Goal: Information Seeking & Learning: Learn about a topic

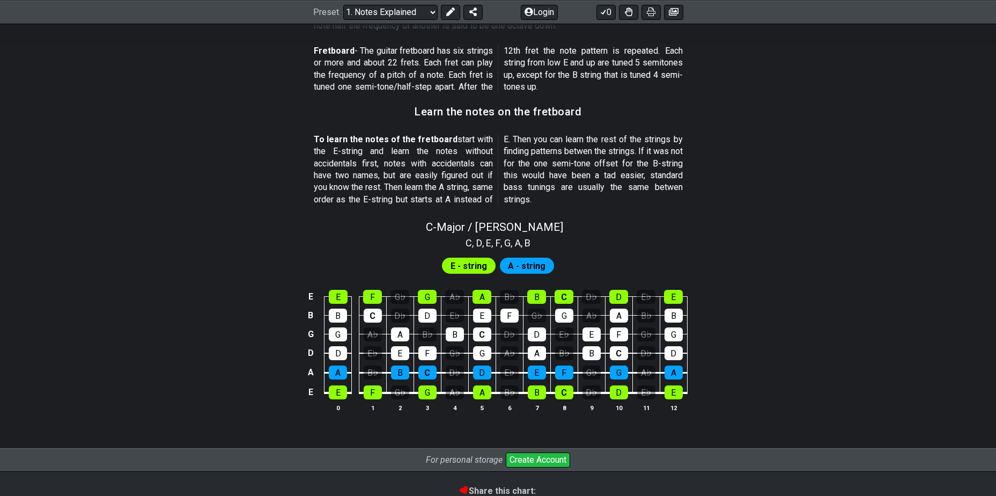
scroll to position [892, 0]
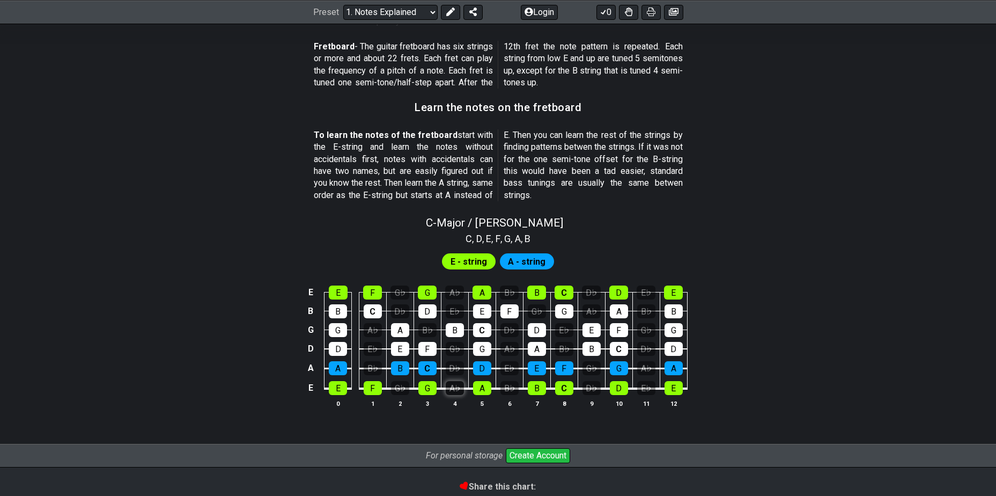
click at [449, 390] on div "A♭" at bounding box center [455, 388] width 18 height 14
click at [452, 392] on div "A♭" at bounding box center [455, 388] width 18 height 14
click at [451, 392] on div "A♭" at bounding box center [455, 388] width 18 height 14
click at [395, 391] on div "G♭" at bounding box center [400, 388] width 18 height 14
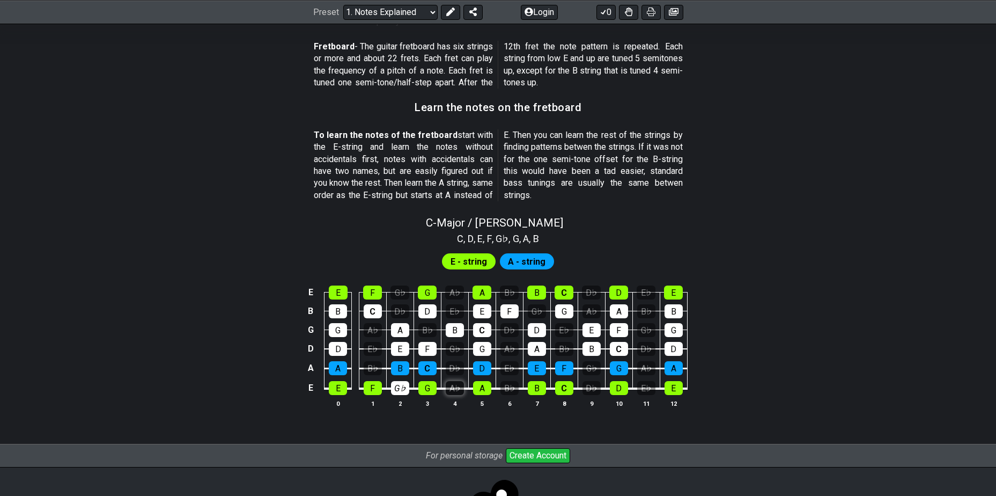
click at [453, 392] on div "A♭" at bounding box center [455, 388] width 18 height 14
click at [509, 389] on div "B♭" at bounding box center [510, 388] width 18 height 14
click at [591, 387] on div "D♭" at bounding box center [592, 388] width 18 height 14
click at [644, 387] on div "E♭" at bounding box center [646, 388] width 18 height 14
click at [647, 386] on div "E♭" at bounding box center [646, 388] width 18 height 14
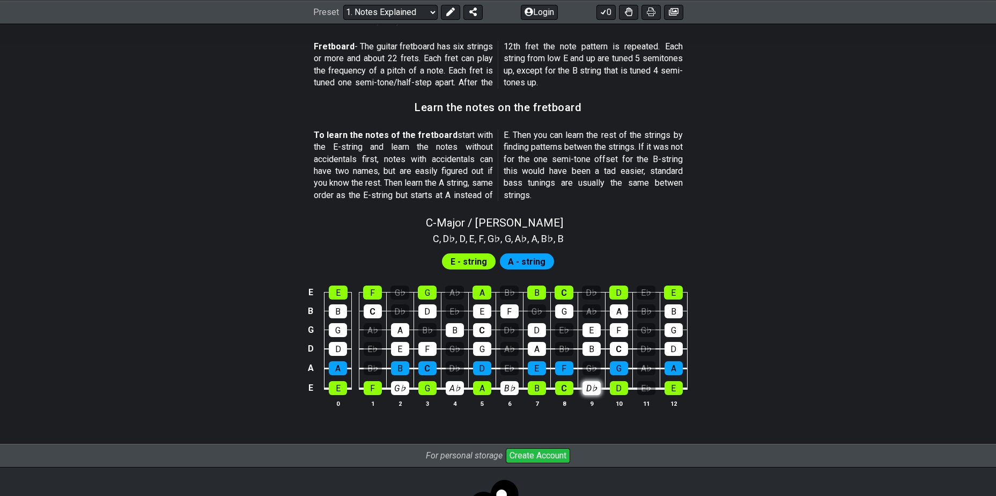
click at [593, 388] on div "D♭" at bounding box center [592, 388] width 18 height 14
click at [507, 390] on div "B♭" at bounding box center [510, 388] width 18 height 14
click at [453, 390] on div "A♭" at bounding box center [455, 388] width 18 height 14
click at [405, 389] on div "G♭" at bounding box center [400, 388] width 18 height 14
click at [529, 263] on span "A - string" at bounding box center [527, 262] width 38 height 16
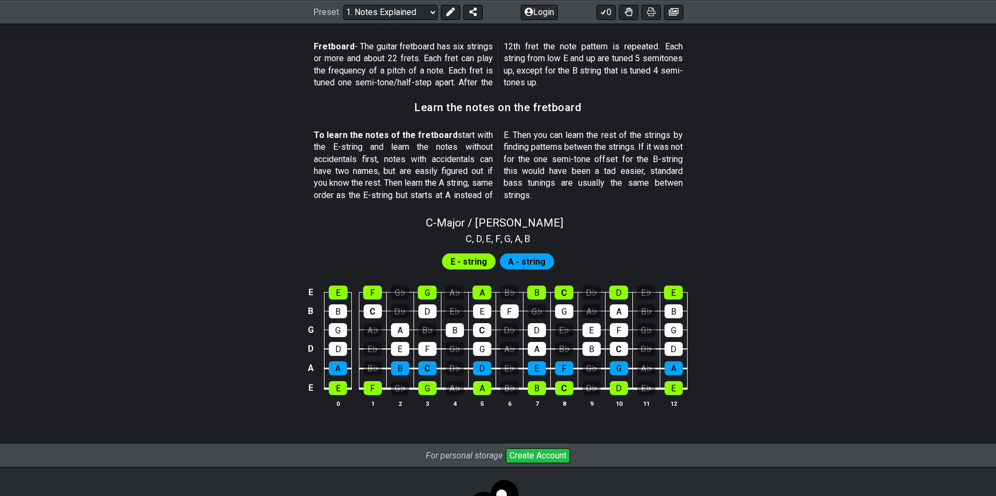
click at [470, 264] on span "E - string" at bounding box center [469, 262] width 36 height 16
click at [343, 366] on div "A" at bounding box center [338, 368] width 18 height 14
click at [340, 369] on div "A" at bounding box center [338, 368] width 18 height 14
click at [404, 370] on div "B" at bounding box center [400, 368] width 18 height 14
click at [404, 369] on div "B" at bounding box center [400, 368] width 18 height 14
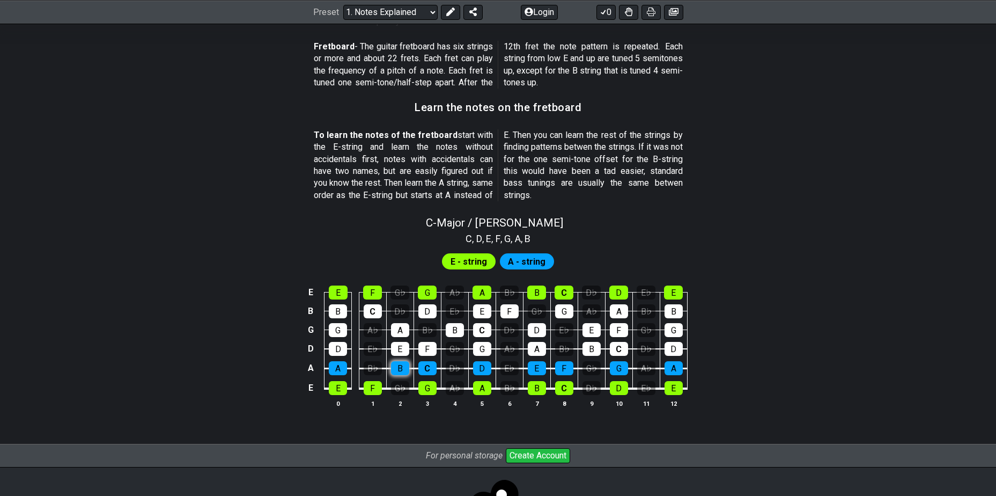
click at [399, 371] on div "B" at bounding box center [400, 368] width 18 height 14
click at [373, 387] on div "F" at bounding box center [373, 388] width 18 height 14
click at [433, 390] on div "G" at bounding box center [428, 388] width 18 height 14
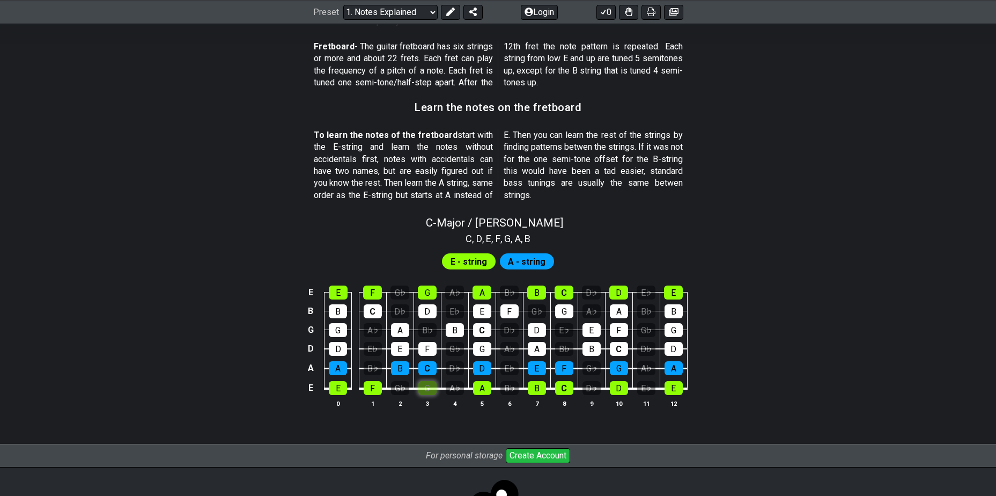
click at [433, 390] on div "G" at bounding box center [428, 388] width 18 height 14
click at [452, 392] on div "A♭" at bounding box center [455, 388] width 18 height 14
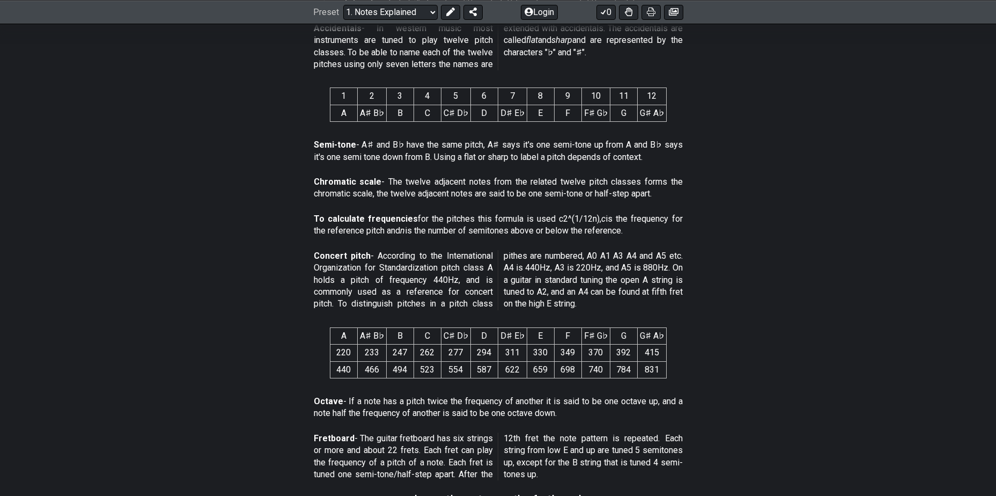
scroll to position [500, 0]
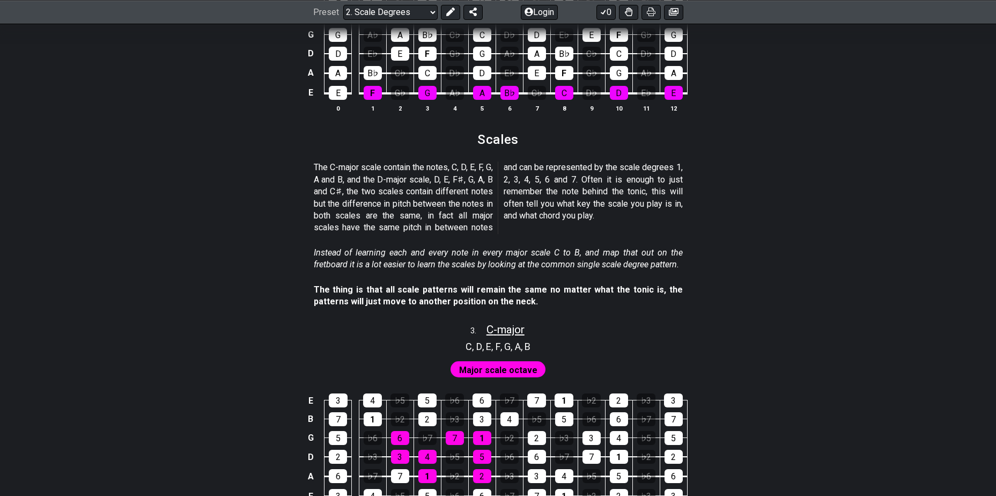
scroll to position [1116, 0]
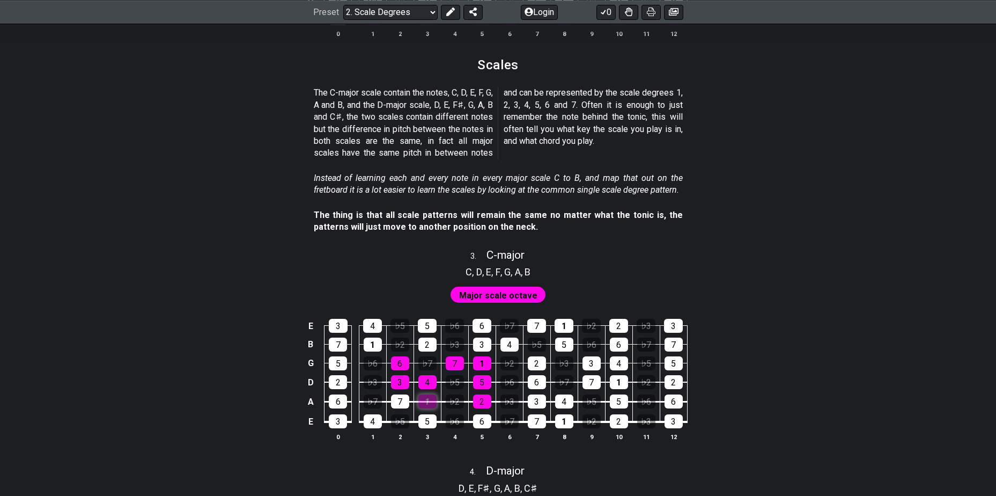
click at [432, 399] on div "1" at bounding box center [428, 401] width 18 height 14
click at [432, 401] on div "1" at bounding box center [428, 401] width 18 height 14
click at [407, 399] on div "7" at bounding box center [400, 401] width 18 height 14
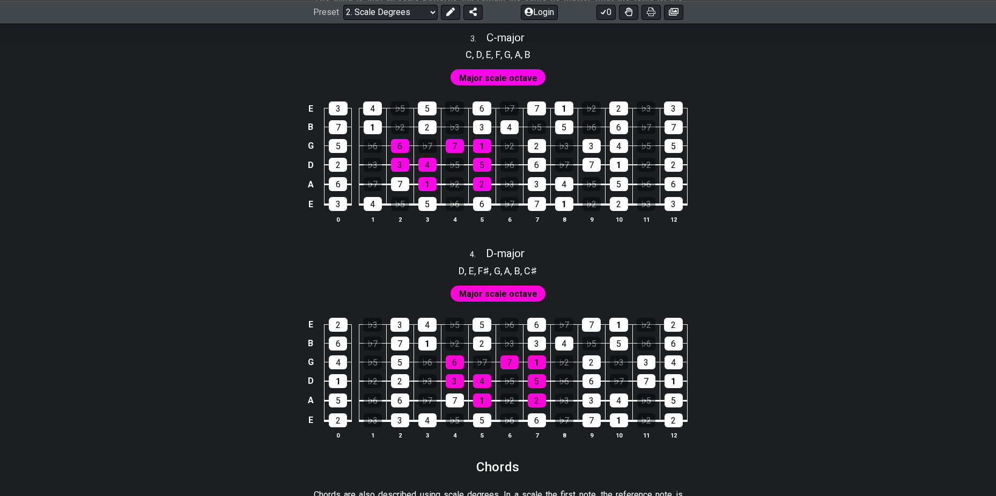
scroll to position [1339, 0]
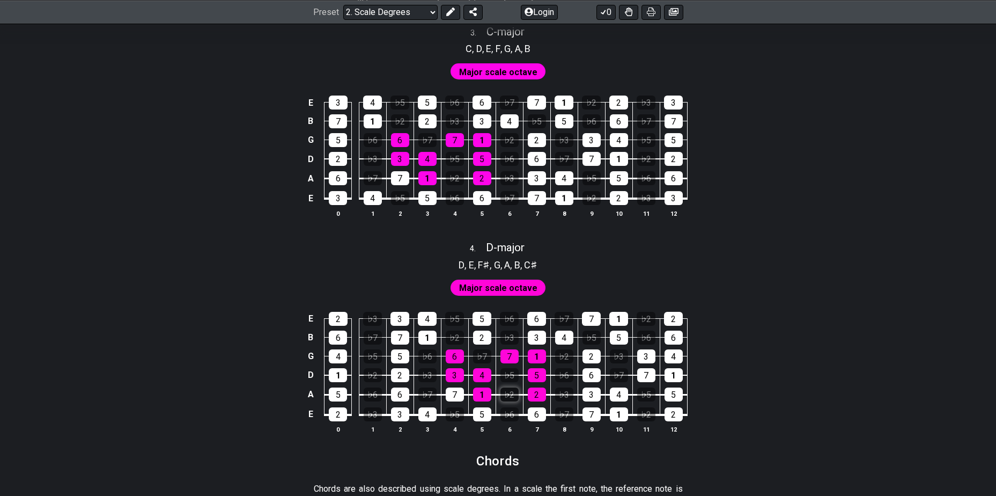
click at [509, 387] on div "♭2" at bounding box center [510, 394] width 18 height 14
click at [515, 396] on div "♭2" at bounding box center [510, 394] width 18 height 14
click at [514, 380] on div "♭5" at bounding box center [510, 375] width 18 height 14
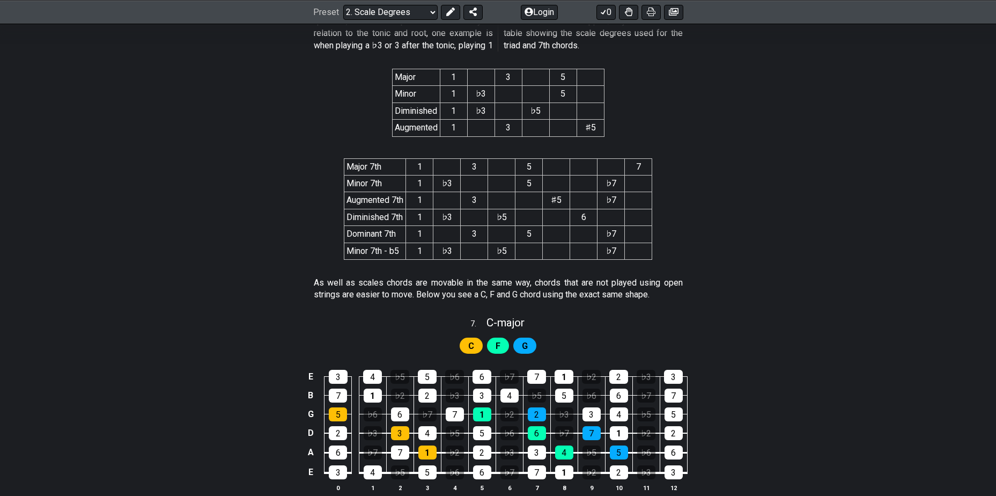
scroll to position [2082, 0]
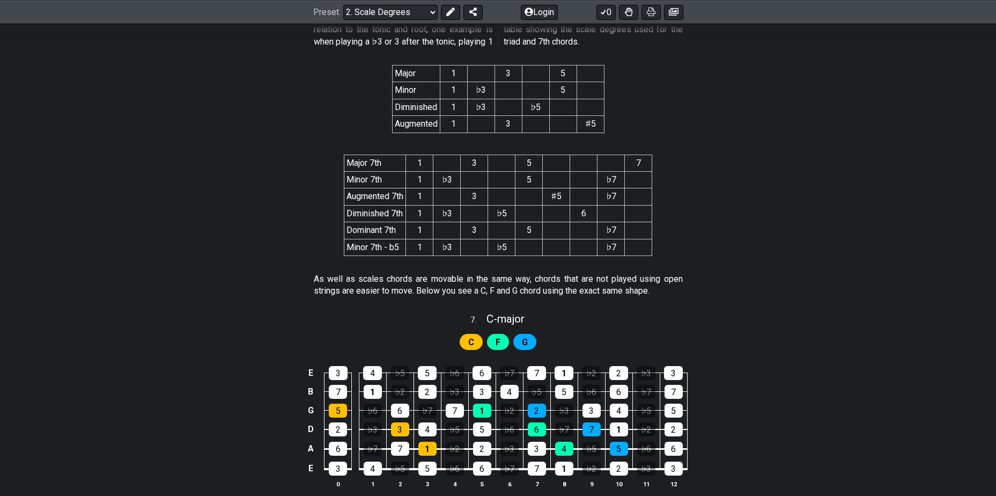
click at [476, 339] on div "C" at bounding box center [471, 342] width 23 height 16
click at [479, 426] on div "5" at bounding box center [482, 429] width 18 height 14
click at [482, 429] on div "5" at bounding box center [482, 429] width 18 height 14
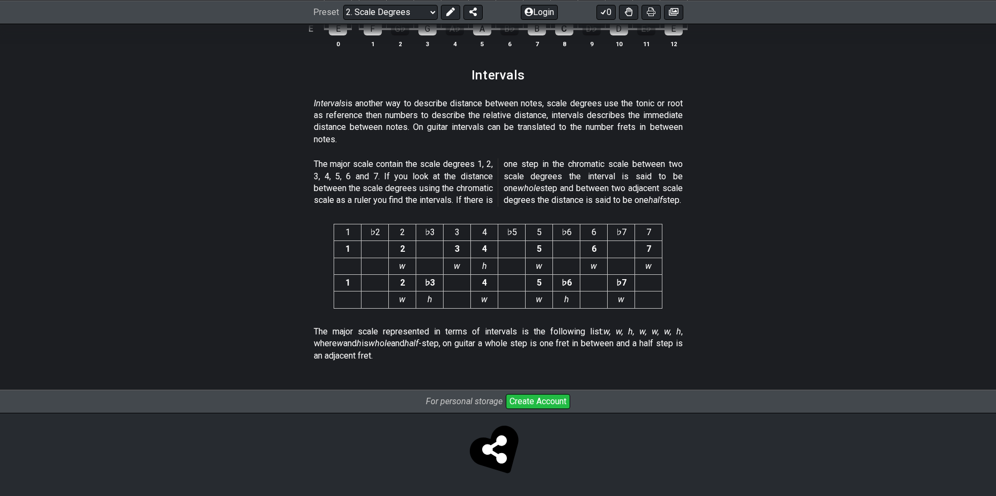
scroll to position [2732, 0]
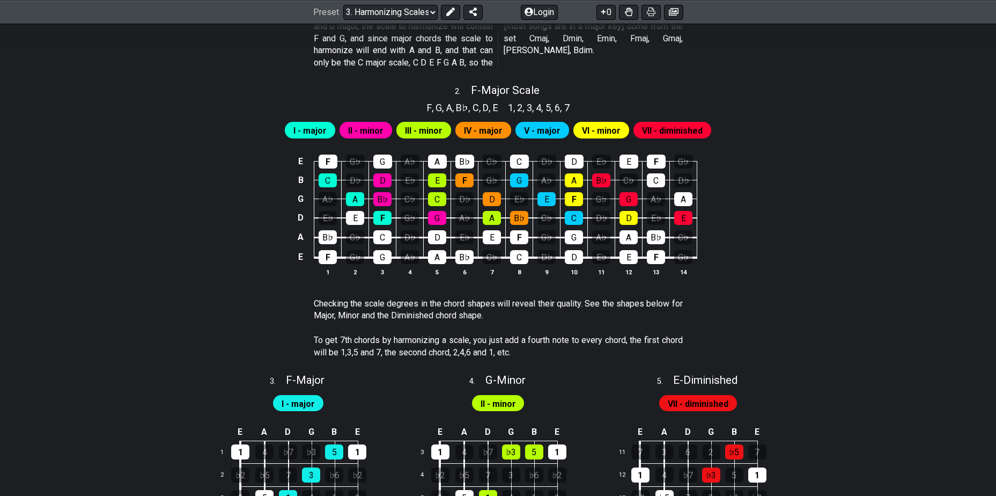
scroll to position [744, 0]
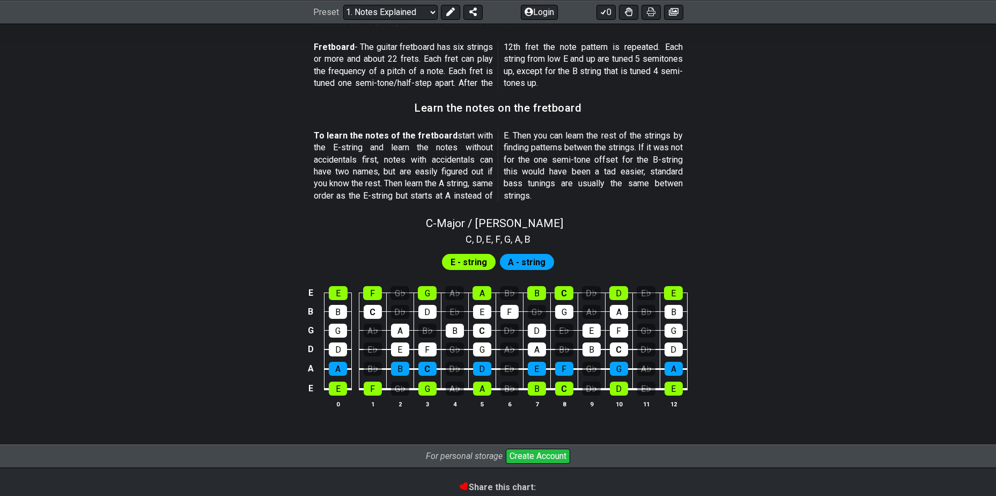
scroll to position [892, 0]
click at [464, 259] on span "E - string" at bounding box center [469, 262] width 36 height 16
click at [511, 263] on span "A - string" at bounding box center [527, 262] width 38 height 16
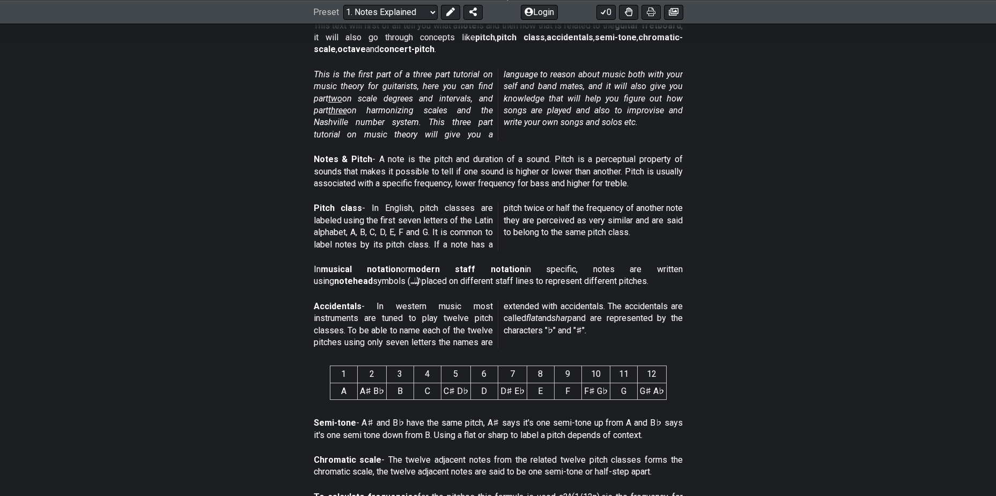
scroll to position [223, 0]
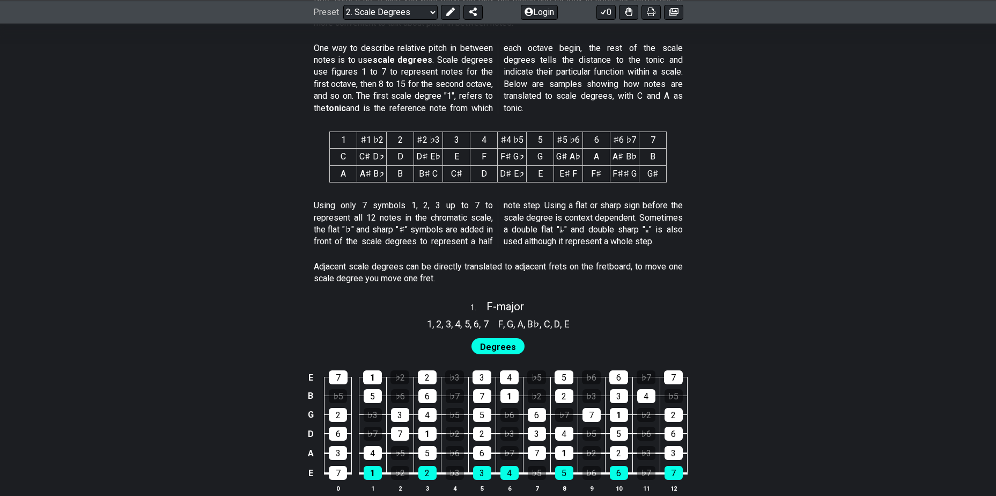
scroll to position [446, 0]
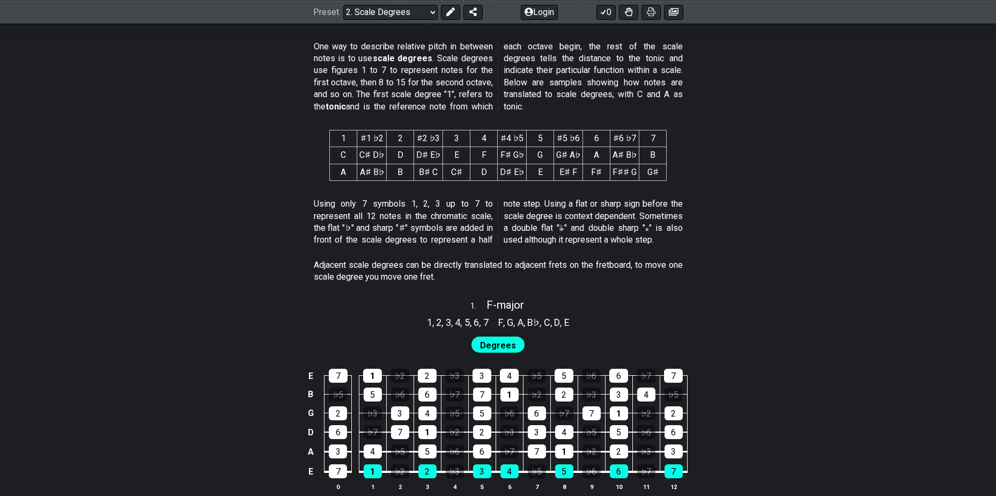
click at [505, 342] on span "Degrees" at bounding box center [498, 346] width 36 height 16
click at [525, 321] on span "," at bounding box center [526, 322] width 4 height 14
click at [455, 321] on span "4" at bounding box center [457, 322] width 5 height 14
click at [337, 393] on div "♭5" at bounding box center [338, 394] width 18 height 14
click at [344, 397] on div "♭5" at bounding box center [338, 394] width 18 height 14
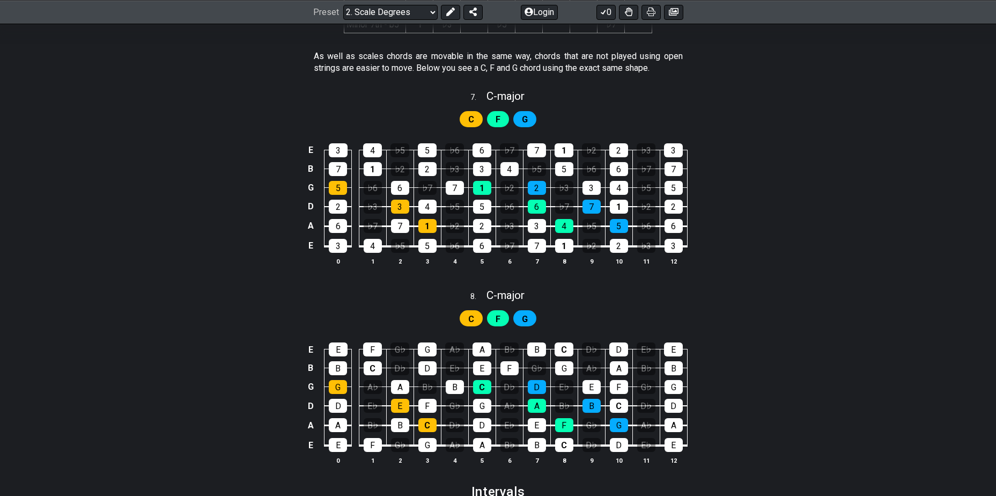
scroll to position [2306, 0]
click at [504, 116] on div "F" at bounding box center [498, 119] width 22 height 16
click at [526, 116] on span "G" at bounding box center [525, 119] width 6 height 16
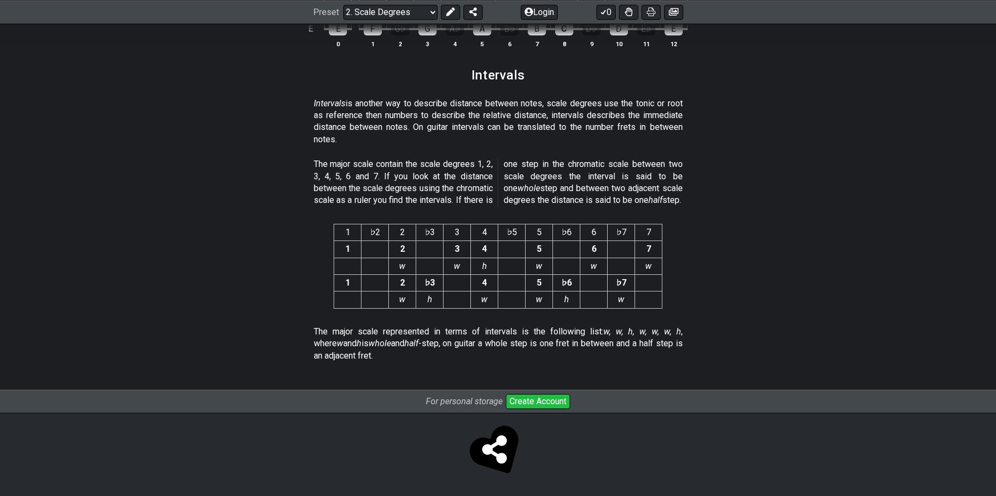
scroll to position [2732, 0]
